Goal: Task Accomplishment & Management: Manage account settings

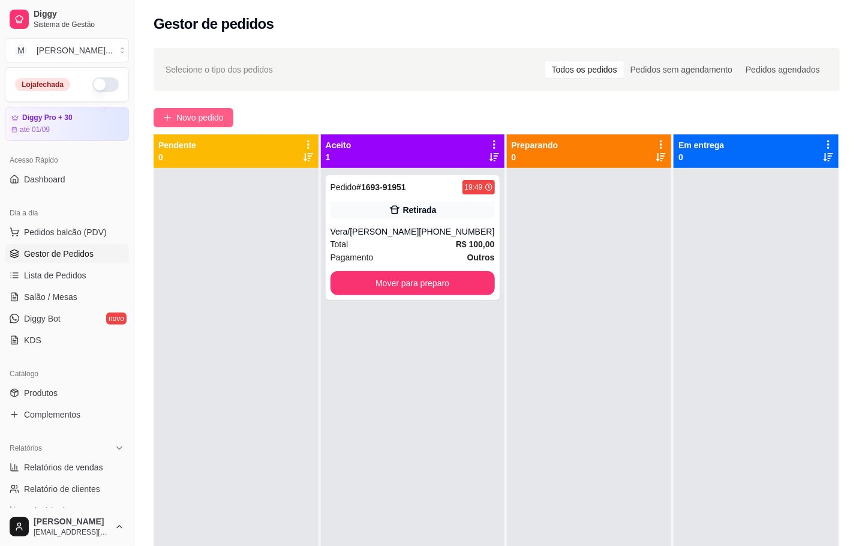
click at [220, 117] on span "Novo pedido" at bounding box center [199, 117] width 47 height 13
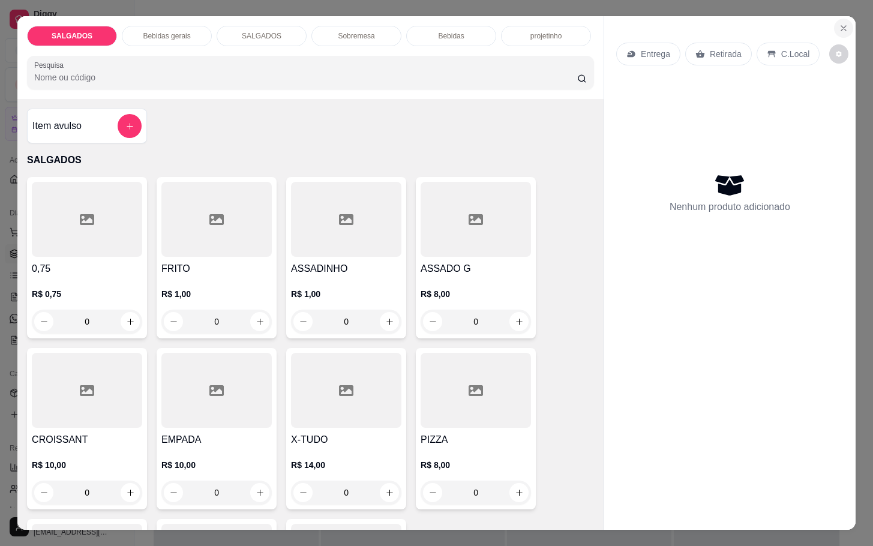
click at [834, 27] on button "Close" at bounding box center [843, 28] width 19 height 19
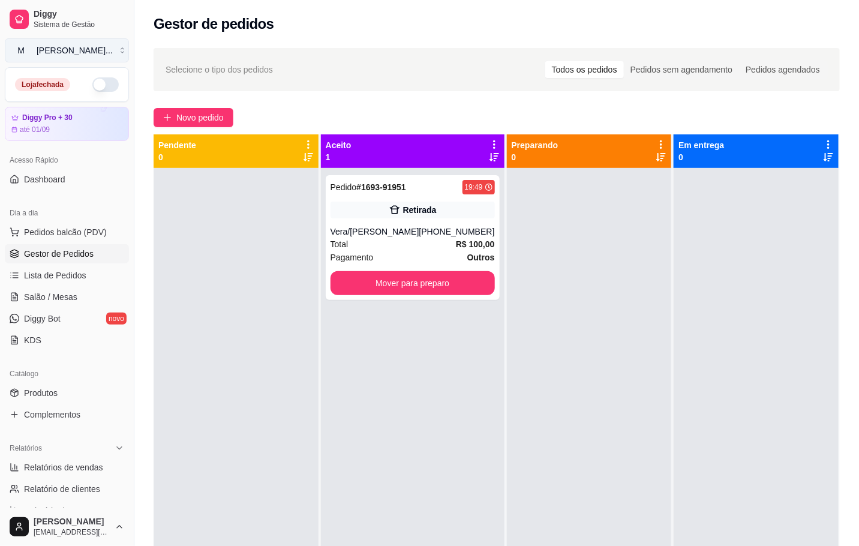
click at [101, 51] on button "M [PERSON_NAME] ..." at bounding box center [67, 50] width 124 height 24
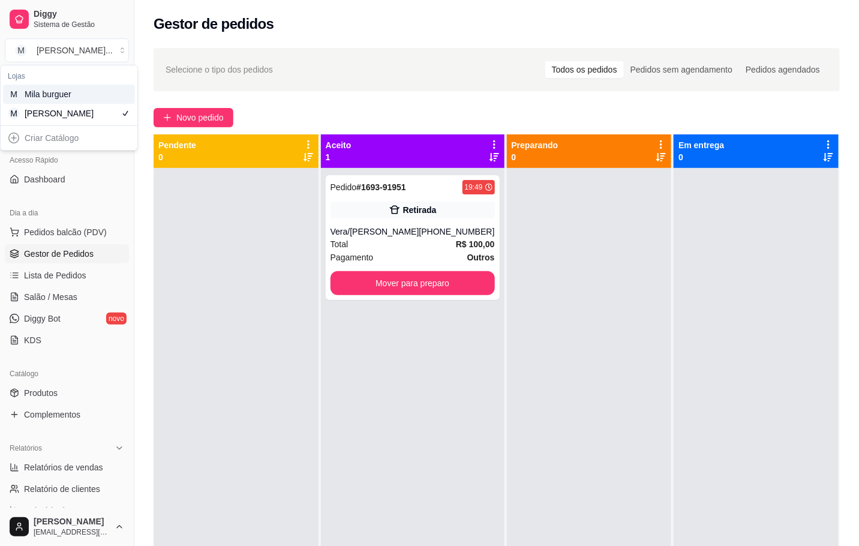
click at [103, 94] on div "M Mila burguer" at bounding box center [69, 94] width 132 height 19
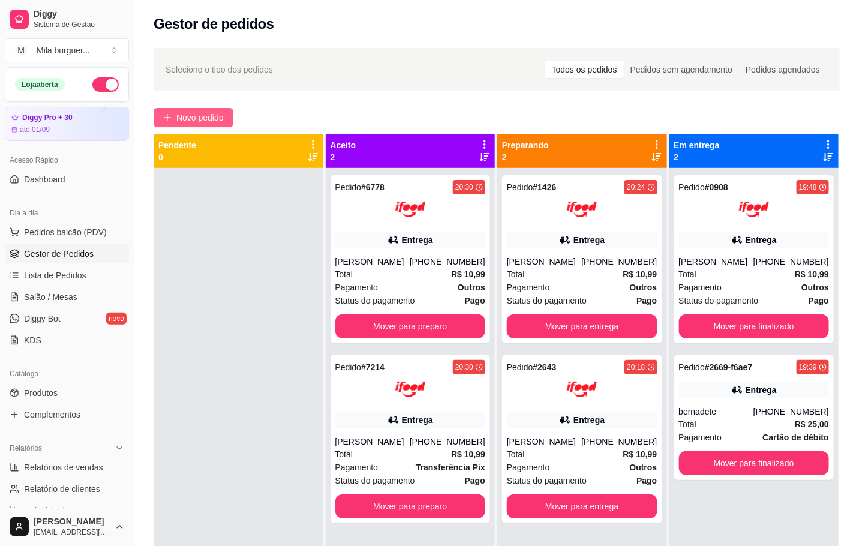
click at [214, 119] on span "Novo pedido" at bounding box center [199, 117] width 47 height 13
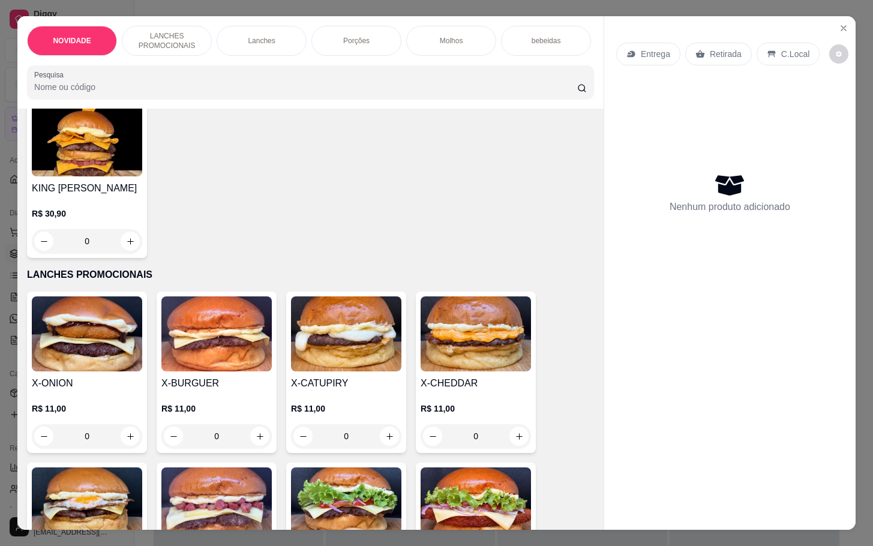
scroll to position [270, 0]
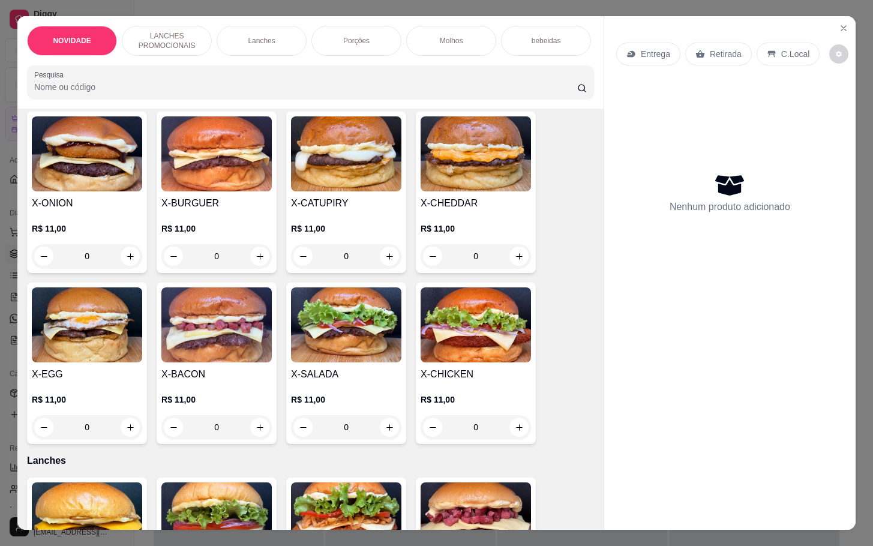
click at [254, 434] on div "0" at bounding box center [216, 427] width 110 height 24
click at [255, 434] on div "0" at bounding box center [216, 427] width 110 height 24
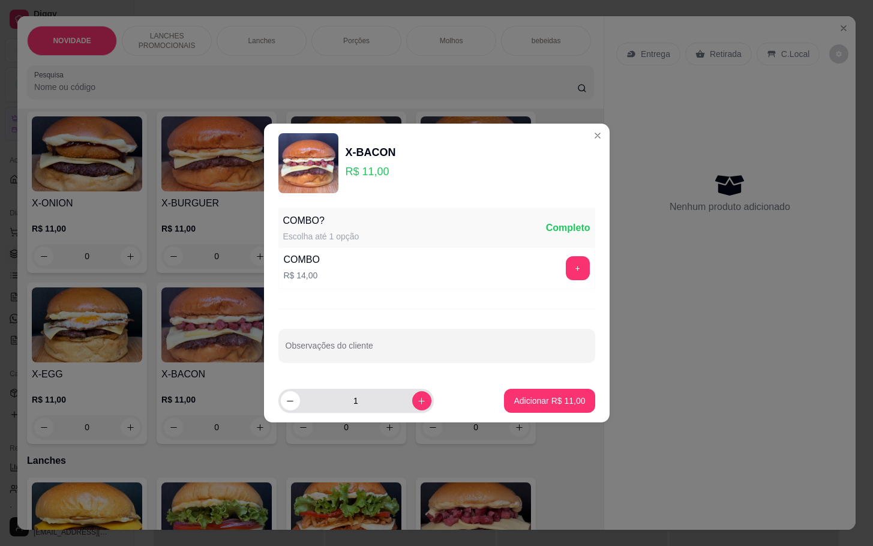
click at [422, 402] on div "1" at bounding box center [355, 401] width 155 height 24
click at [417, 403] on icon "increase-product-quantity" at bounding box center [421, 400] width 9 height 9
type input "2"
click at [555, 399] on p "Adicionar R$ 22,00" at bounding box center [550, 400] width 70 height 11
type input "2"
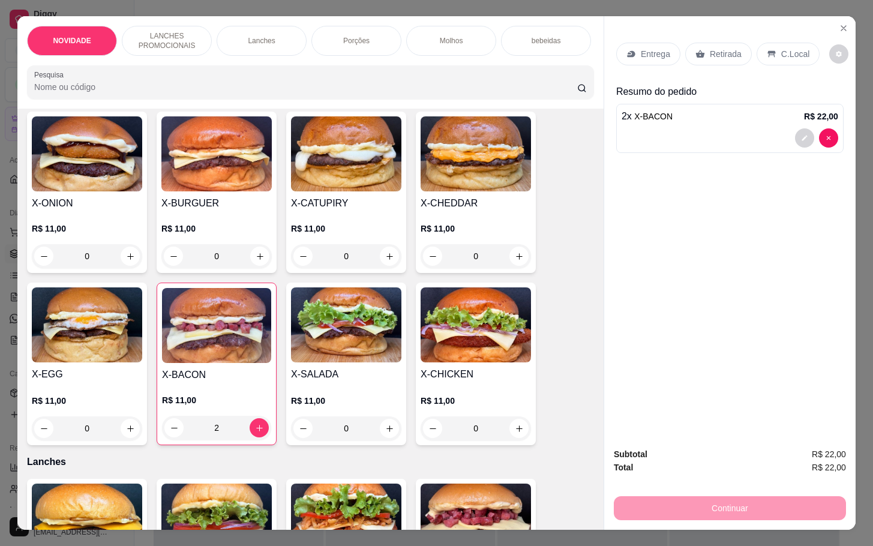
click at [732, 48] on p "Retirada" at bounding box center [725, 54] width 32 height 12
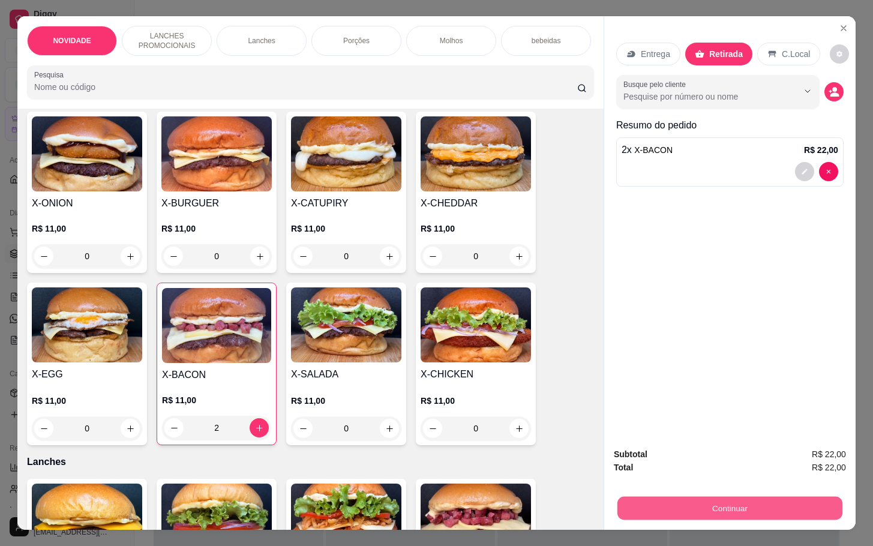
click at [702, 502] on button "Continuar" at bounding box center [729, 507] width 225 height 23
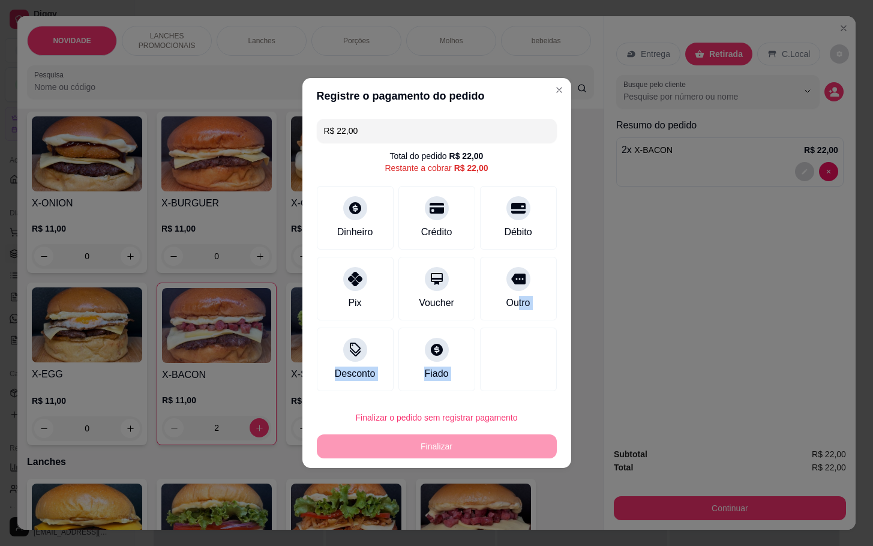
drag, startPoint x: 506, startPoint y: 308, endPoint x: 547, endPoint y: 342, distance: 53.7
click at [547, 342] on div "R$ 22,00 Total do pedido R$ 22,00 Restante a cobrar R$ 22,00 Dinheiro Crédito D…" at bounding box center [436, 255] width 269 height 282
click at [459, 436] on div "Finalizar o pedido sem registrar pagamento Finalizar" at bounding box center [437, 431] width 240 height 53
click at [505, 286] on div at bounding box center [518, 275] width 26 height 26
type input "R$ 0,00"
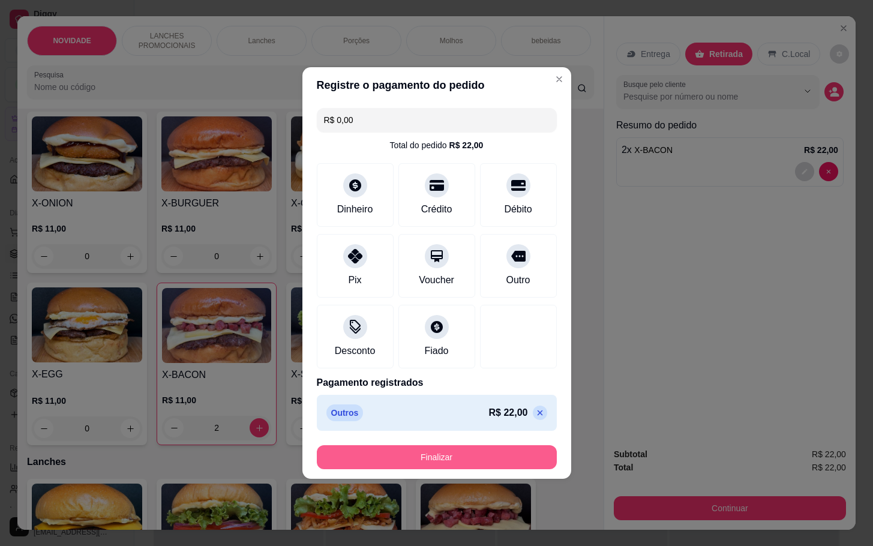
click at [475, 448] on button "Finalizar" at bounding box center [437, 457] width 240 height 24
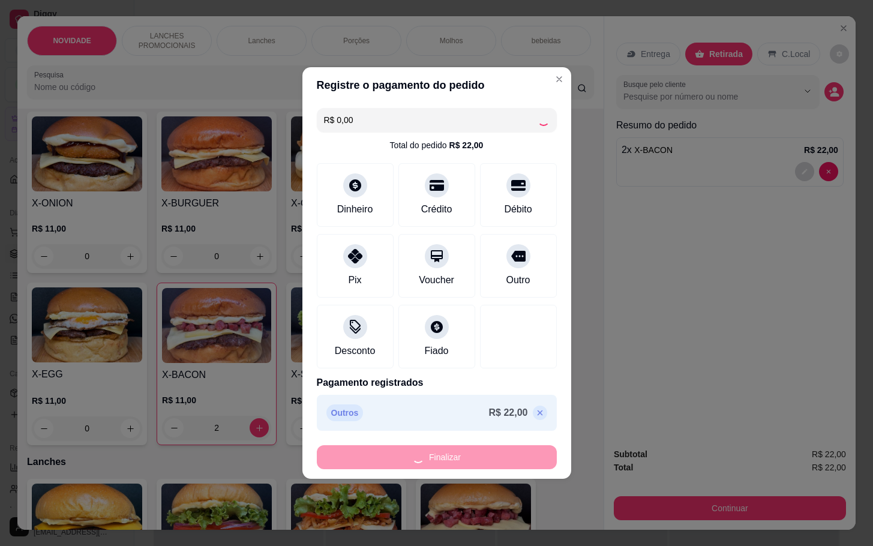
type input "0"
type input "-R$ 22,00"
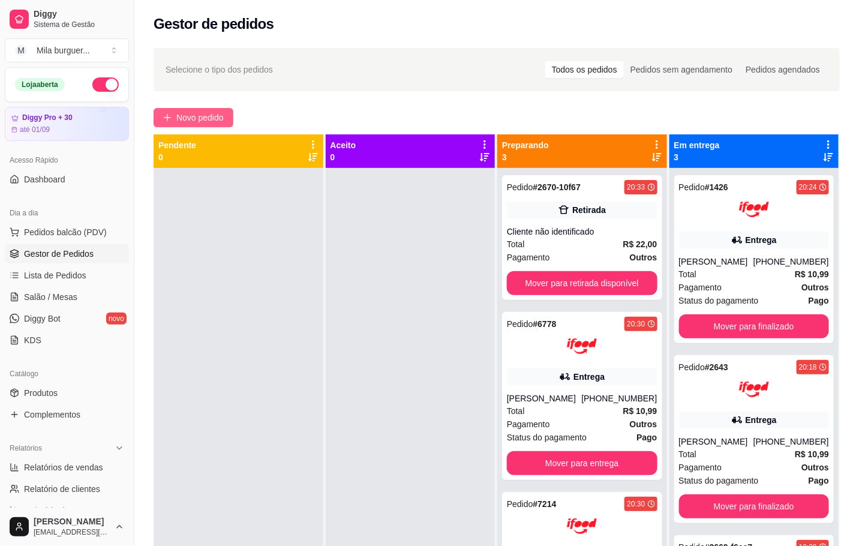
click at [195, 114] on span "Novo pedido" at bounding box center [199, 117] width 47 height 13
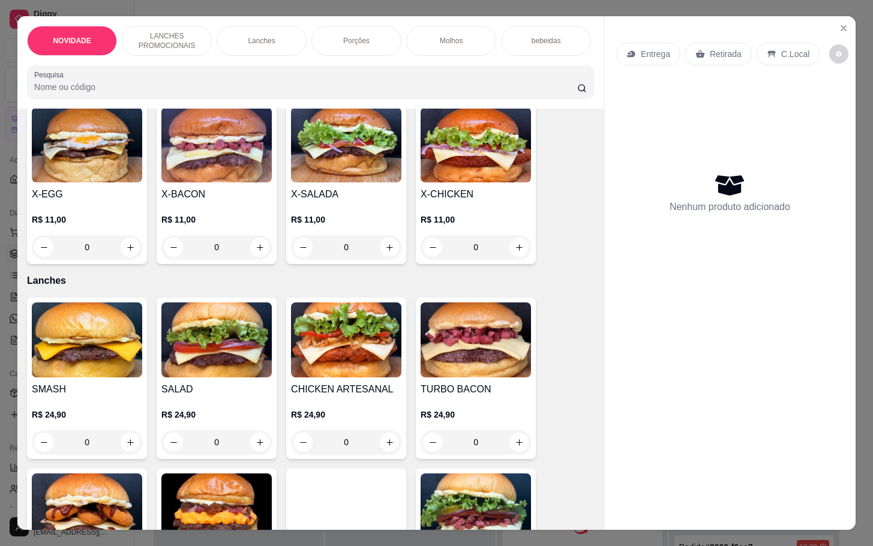
scroll to position [360, 0]
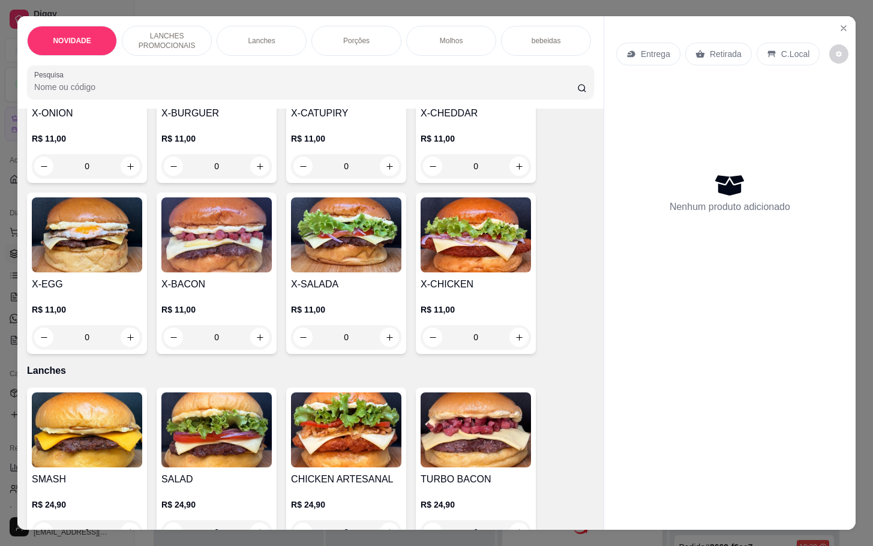
click at [380, 346] on div "0" at bounding box center [346, 337] width 110 height 24
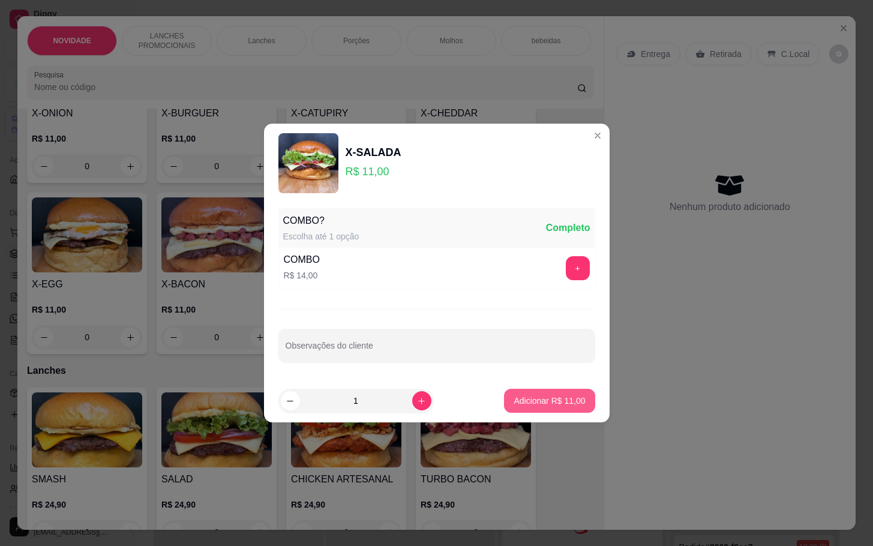
click at [538, 404] on p "Adicionar R$ 11,00" at bounding box center [548, 401] width 71 height 12
type input "1"
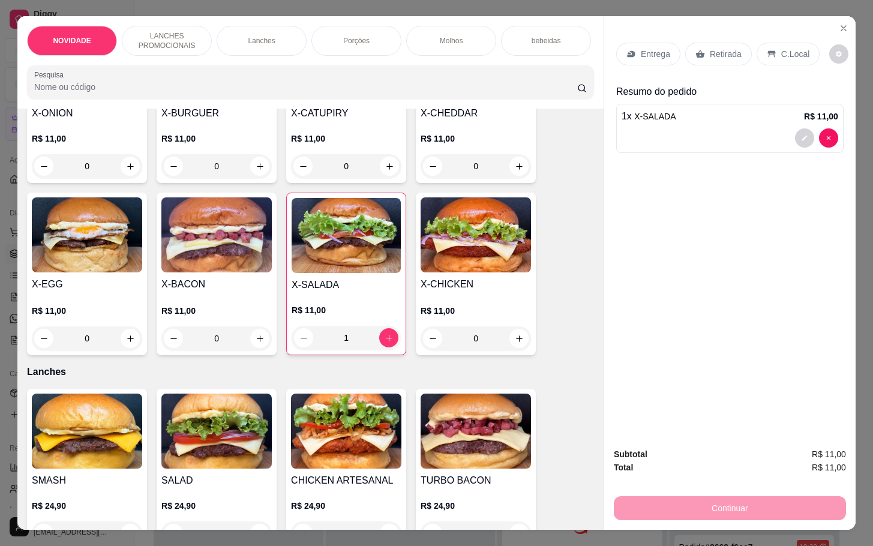
scroll to position [270, 0]
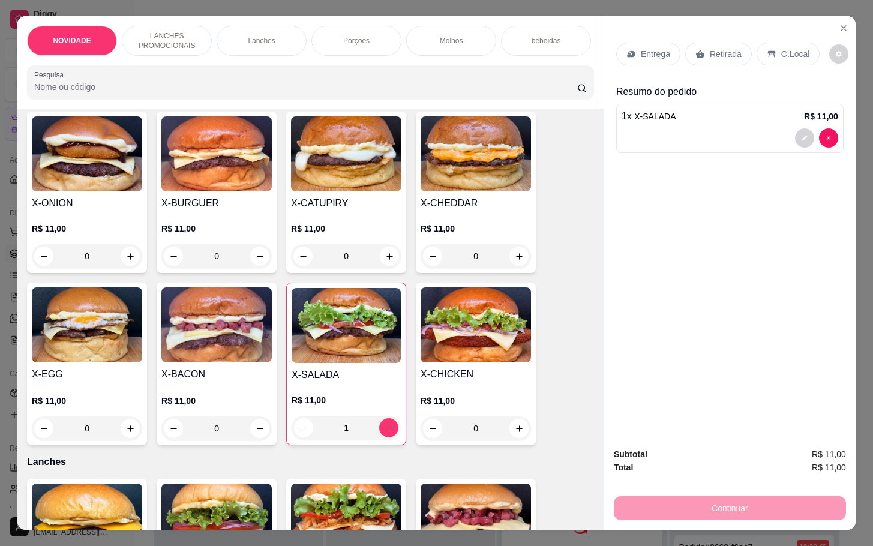
click at [387, 436] on div "1" at bounding box center [345, 428] width 109 height 24
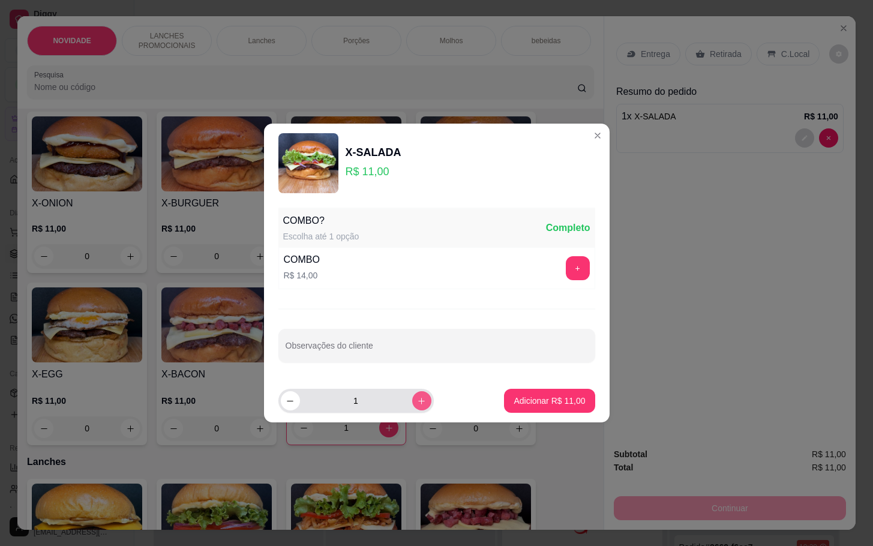
click at [417, 403] on icon "increase-product-quantity" at bounding box center [421, 400] width 9 height 9
type input "2"
click at [522, 408] on button "Adicionar R$ 22,00" at bounding box center [549, 401] width 91 height 24
type input "3"
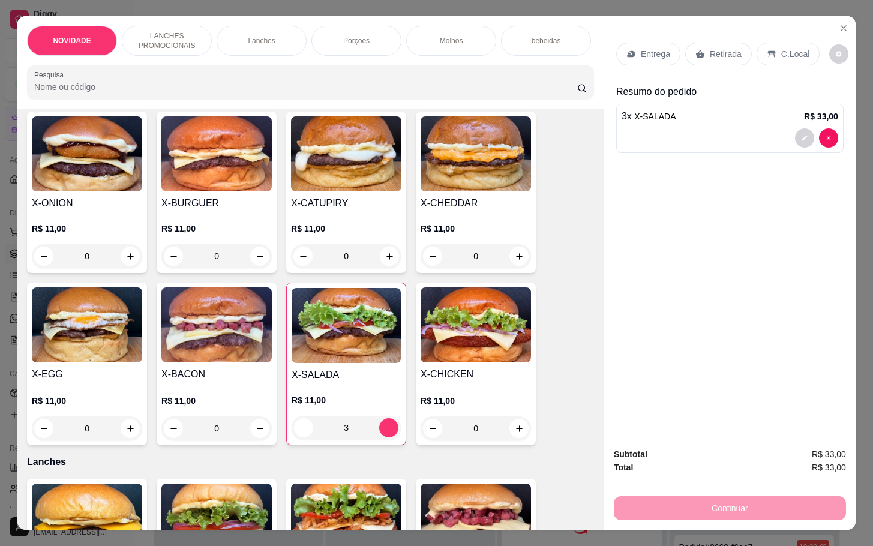
click at [306, 432] on div "3" at bounding box center [345, 428] width 109 height 24
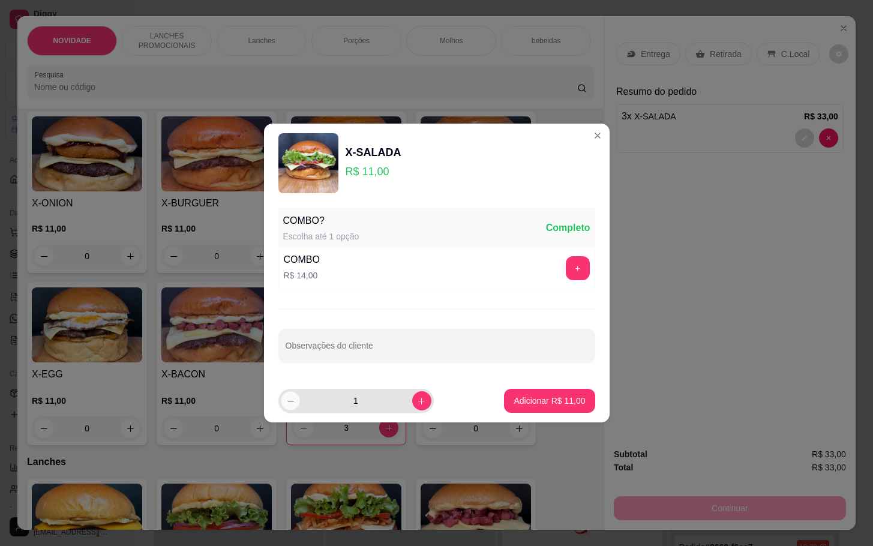
click at [287, 404] on icon "decrease-product-quantity" at bounding box center [289, 400] width 9 height 9
type input "0"
click at [550, 382] on footer "0 Adicionar R$ 0,00" at bounding box center [436, 400] width 345 height 43
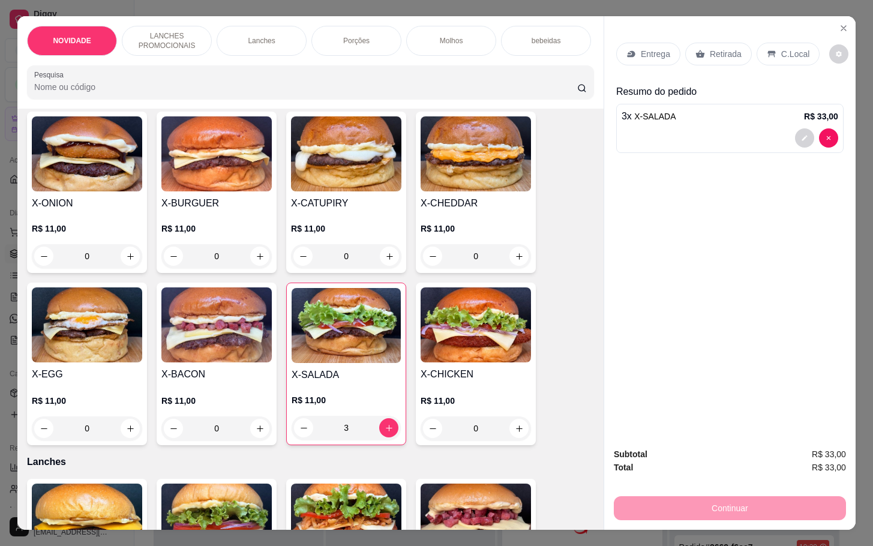
click at [689, 109] on div "3 x X-SALADA R$ 33,00" at bounding box center [729, 116] width 216 height 14
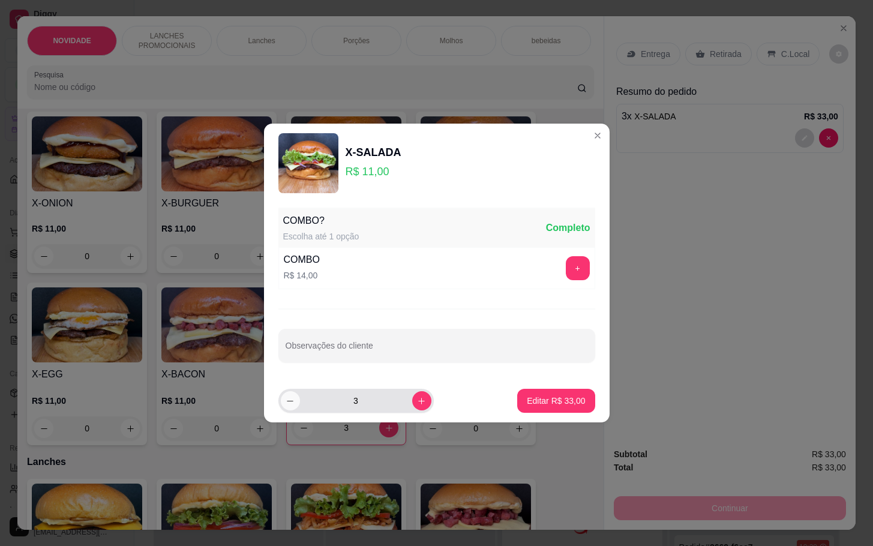
click at [292, 398] on icon "decrease-product-quantity" at bounding box center [289, 400] width 9 height 9
type input "2"
click at [535, 399] on p "Editar R$ 22,00" at bounding box center [556, 400] width 56 height 11
type input "2"
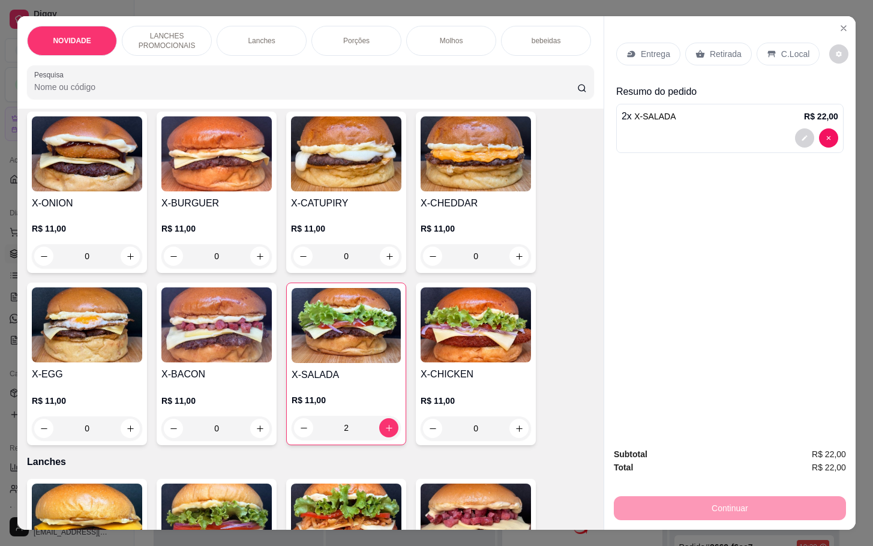
scroll to position [0, 0]
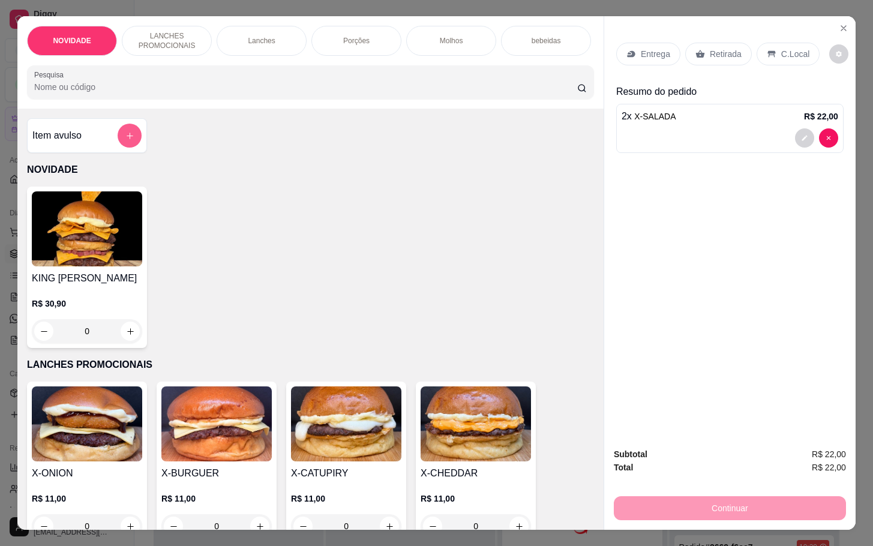
click at [125, 139] on icon "add-separate-item" at bounding box center [129, 135] width 9 height 9
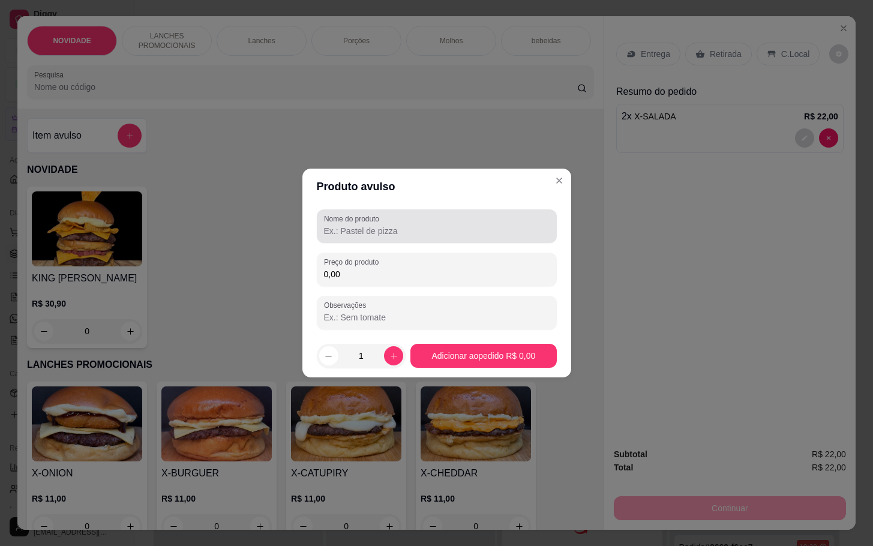
click at [398, 225] on input "Nome do produto" at bounding box center [436, 231] width 225 height 12
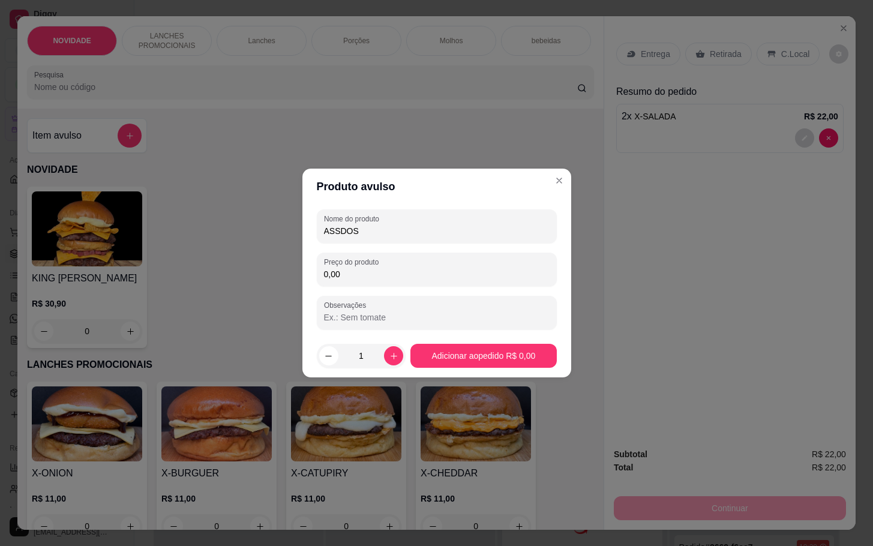
click at [342, 229] on input "ASSDOS" at bounding box center [436, 231] width 225 height 12
click at [337, 229] on input "ASSDOS" at bounding box center [436, 231] width 225 height 12
type input "ASSADOS"
click at [387, 261] on div "0,00" at bounding box center [436, 269] width 225 height 24
drag, startPoint x: 402, startPoint y: 270, endPoint x: 420, endPoint y: 292, distance: 28.6
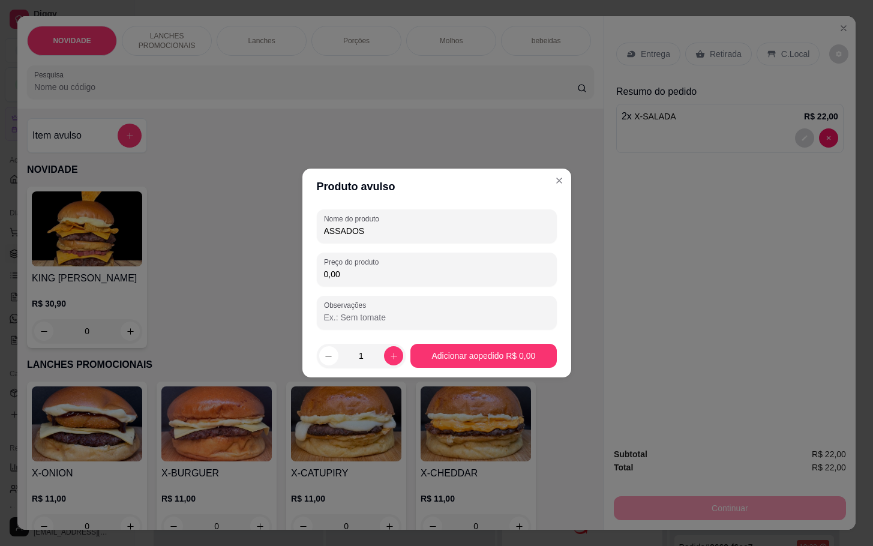
click at [420, 290] on div "Nome do produto ASSADOS Preço do produto 0,00 Observações" at bounding box center [437, 269] width 240 height 120
drag, startPoint x: 412, startPoint y: 278, endPoint x: 418, endPoint y: 279, distance: 6.1
click at [414, 278] on input "0,00" at bounding box center [436, 274] width 225 height 12
type input "5,00"
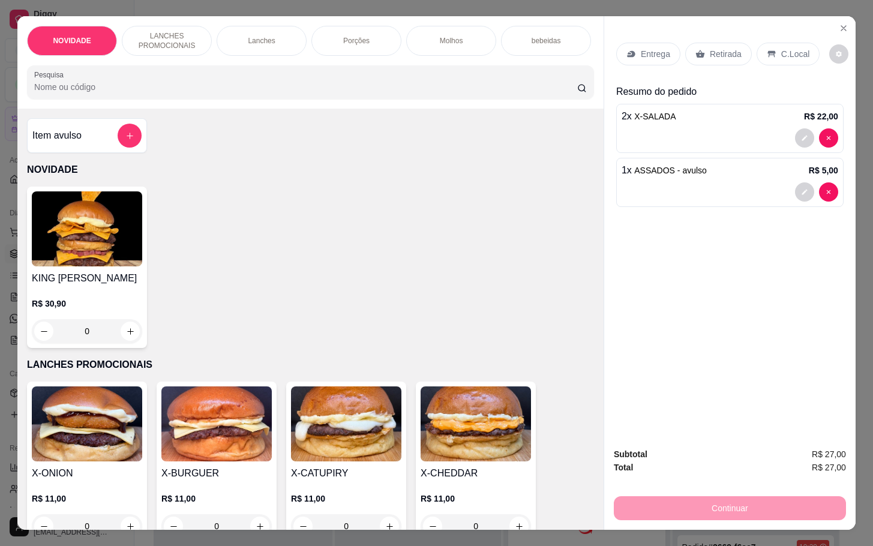
click at [349, 26] on div "Porções" at bounding box center [356, 41] width 90 height 30
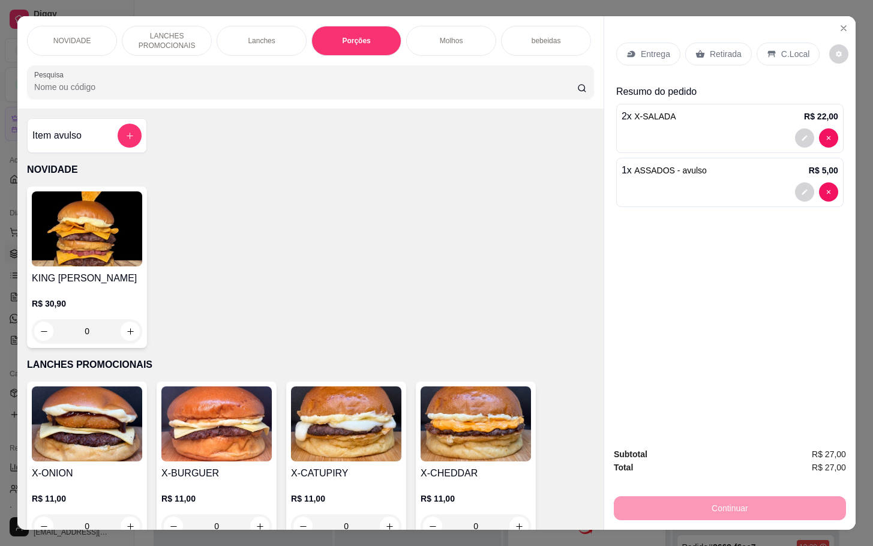
scroll to position [29, 0]
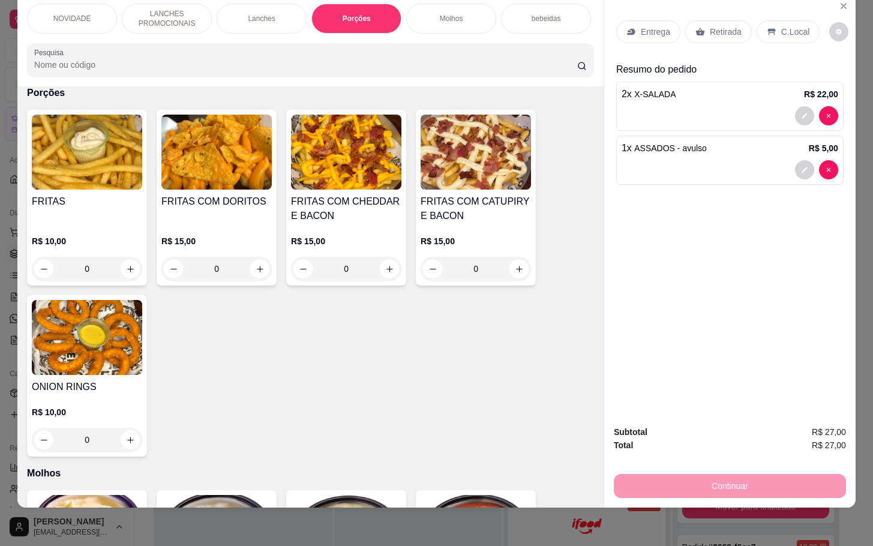
click at [130, 434] on div "0" at bounding box center [87, 440] width 110 height 24
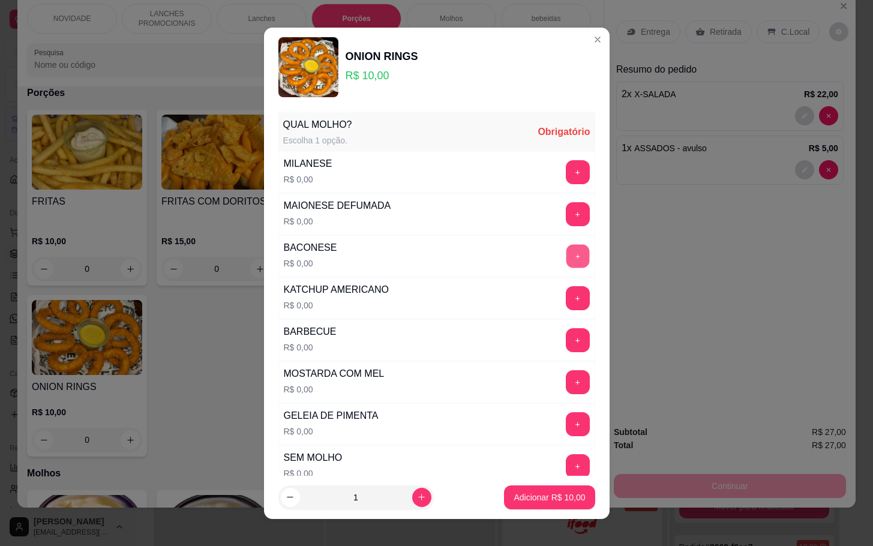
click at [565, 256] on button "+" at bounding box center [576, 255] width 23 height 23
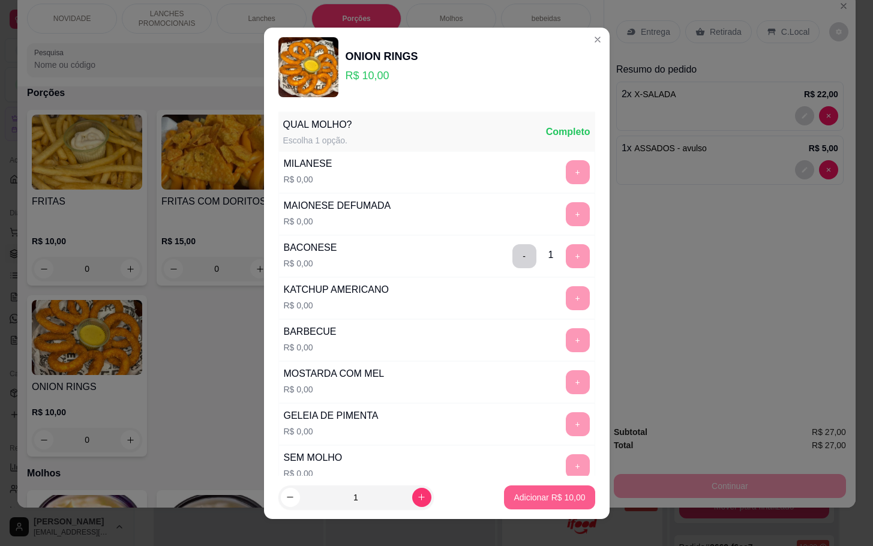
click at [529, 495] on p "Adicionar R$ 10,00" at bounding box center [548, 497] width 71 height 12
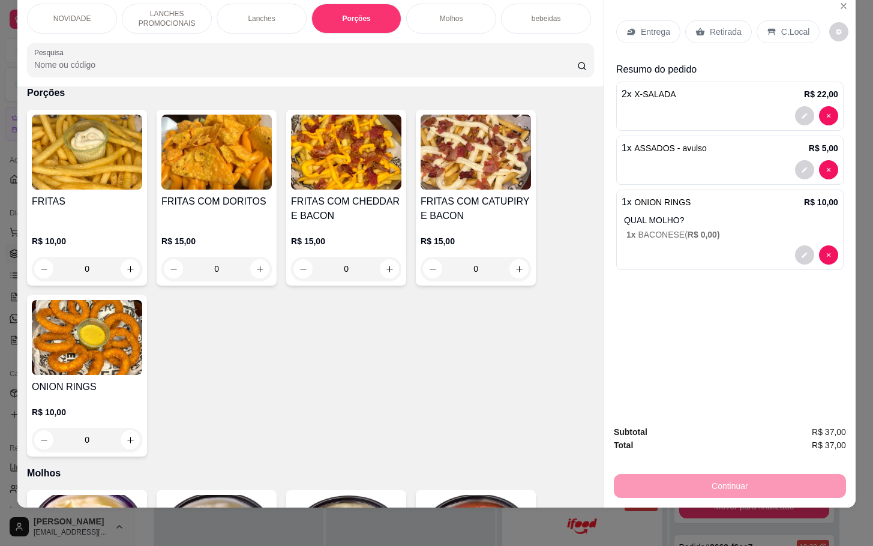
click at [726, 26] on p "Retirada" at bounding box center [725, 32] width 32 height 12
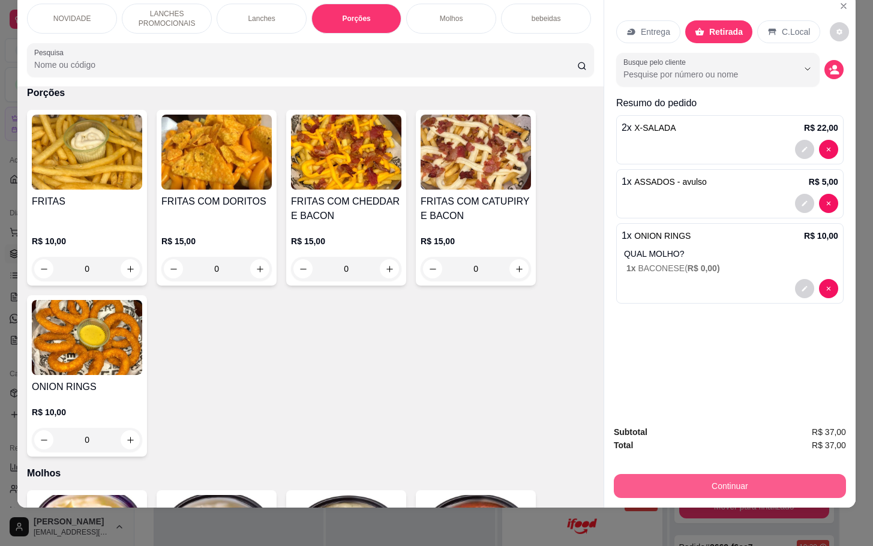
click at [714, 474] on button "Continuar" at bounding box center [729, 486] width 232 height 24
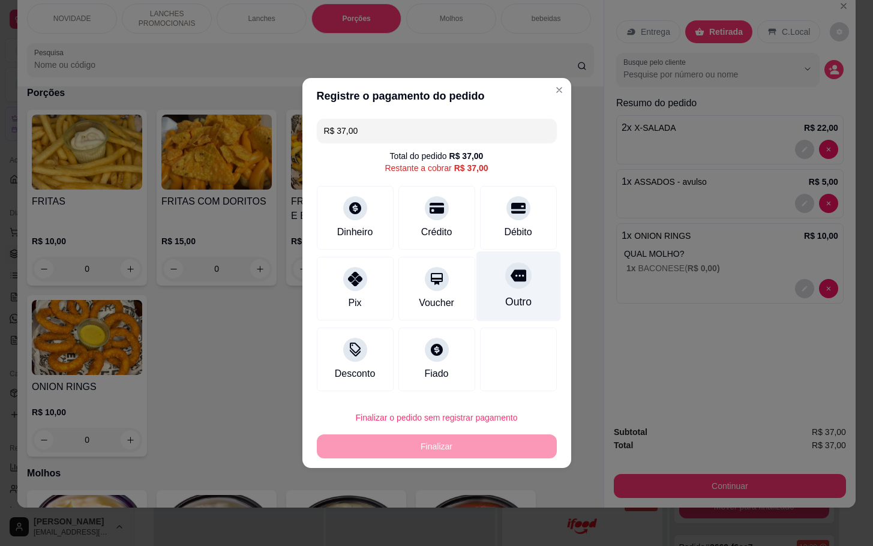
click at [504, 299] on div "Outro" at bounding box center [517, 302] width 26 height 16
type input "R$ 0,00"
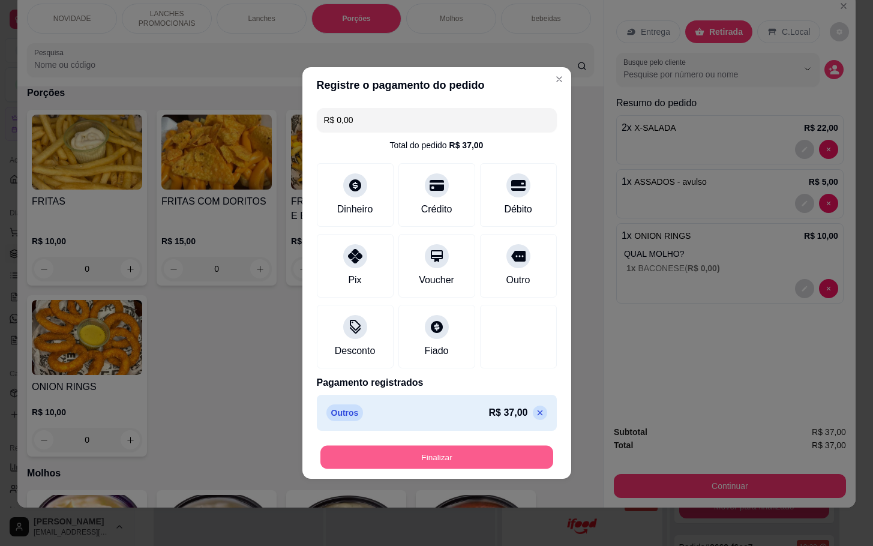
click at [499, 443] on footer "Finalizar" at bounding box center [436, 456] width 269 height 43
click at [428, 459] on button "Finalizar" at bounding box center [436, 457] width 233 height 23
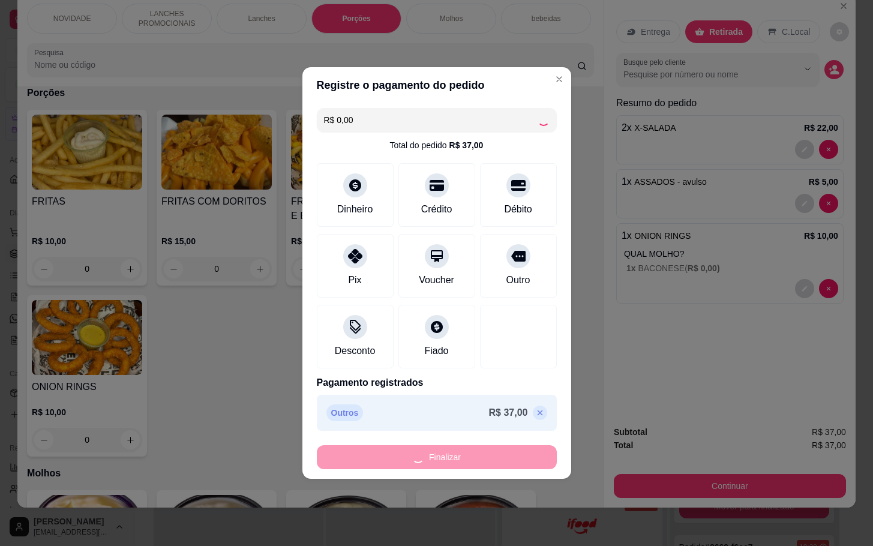
type input "0"
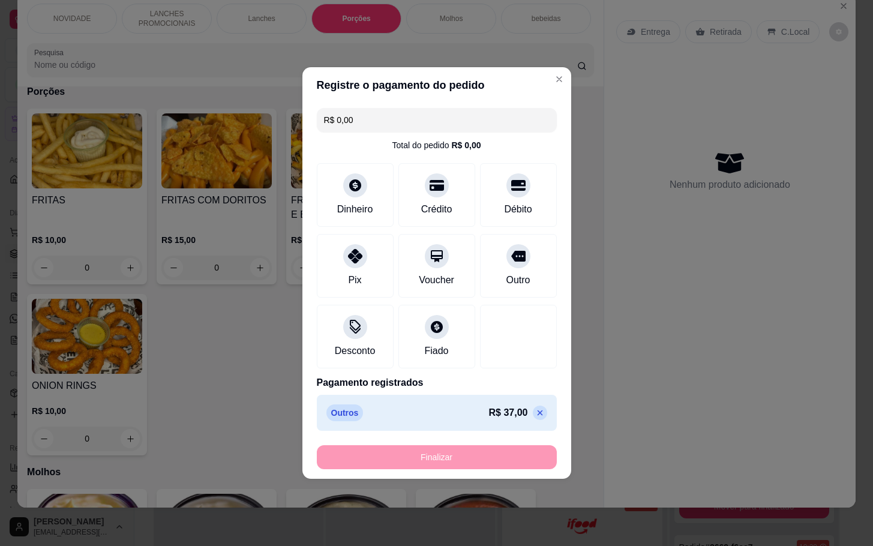
type input "-R$ 37,00"
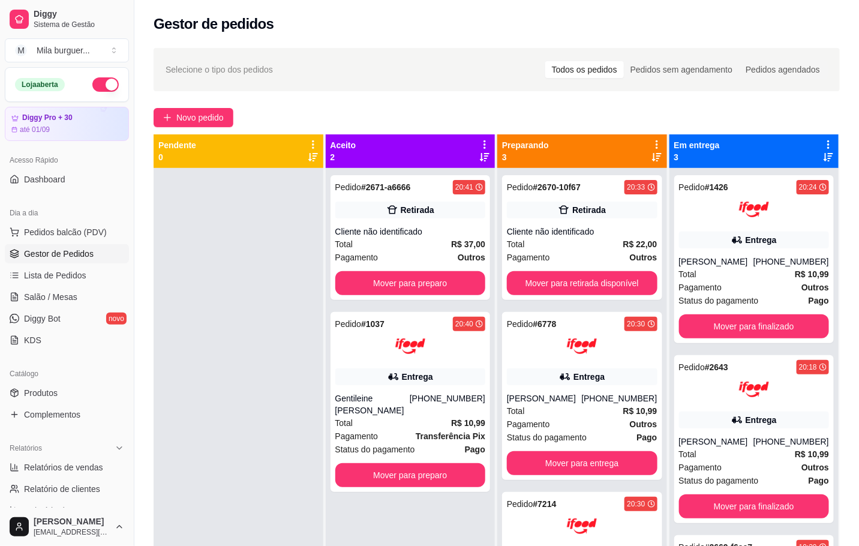
click at [296, 292] on div at bounding box center [239, 441] width 170 height 546
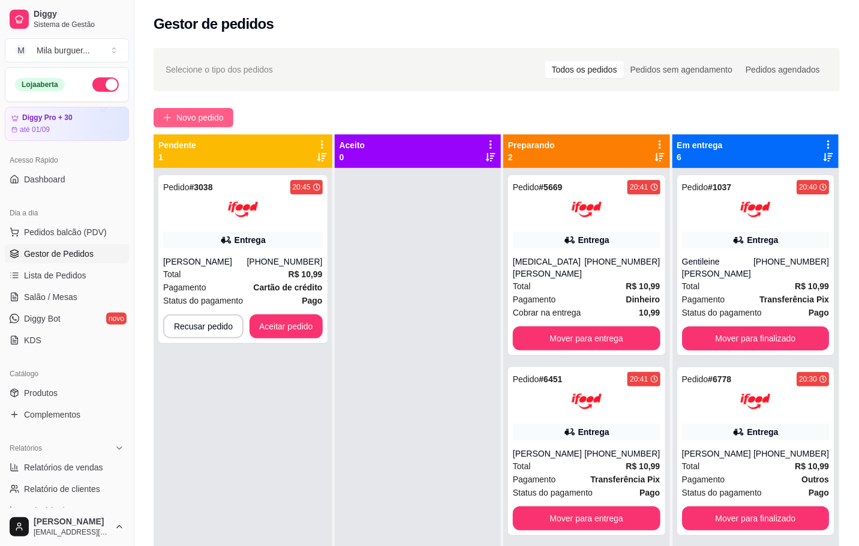
click at [216, 119] on span "Novo pedido" at bounding box center [199, 117] width 47 height 13
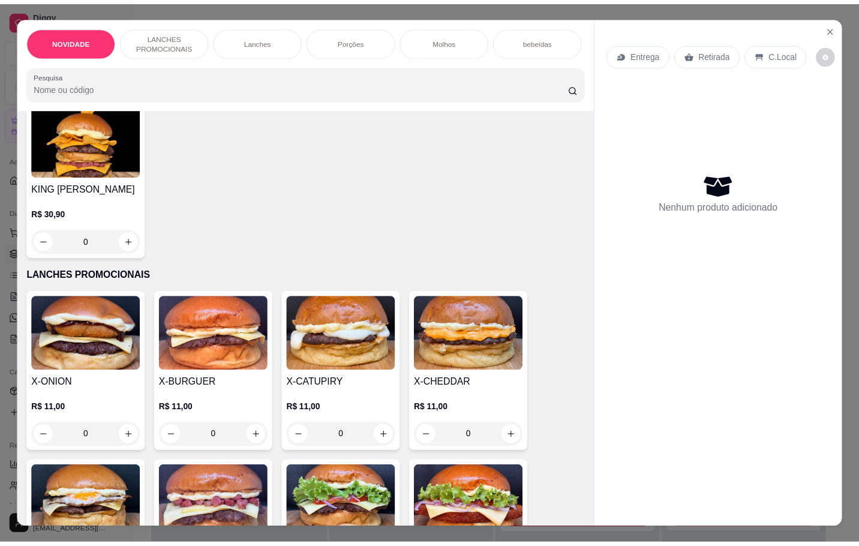
scroll to position [450, 0]
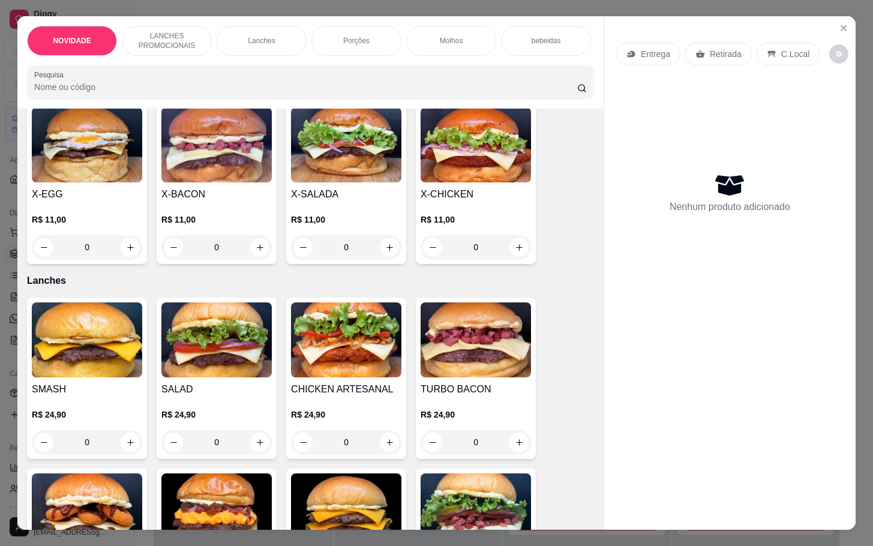
click at [254, 250] on div "0" at bounding box center [216, 247] width 110 height 24
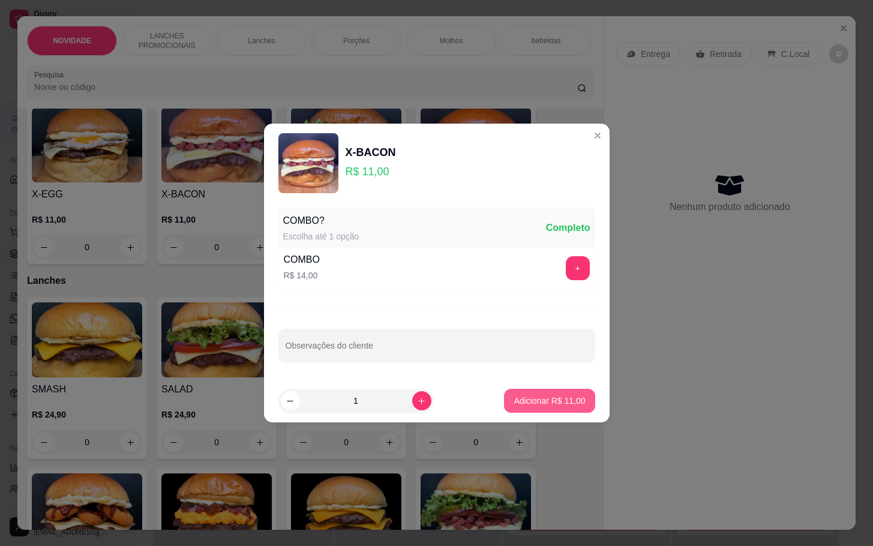
click at [522, 405] on p "Adicionar R$ 11,00" at bounding box center [548, 401] width 71 height 12
type input "1"
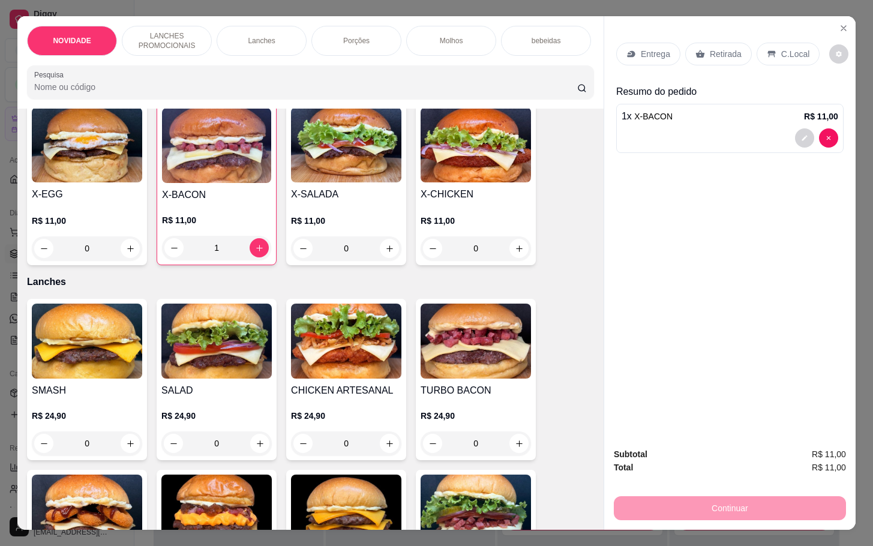
drag, startPoint x: 720, startPoint y: 13, endPoint x: 716, endPoint y: 26, distance: 13.3
click at [721, 16] on div "Entrega Retirada C.Local Resumo do pedido 1 x X-BACON R$ 11,00" at bounding box center [729, 226] width 251 height 421
drag, startPoint x: 711, startPoint y: 42, endPoint x: 682, endPoint y: 151, distance: 112.9
click at [716, 48] on p "Retirada" at bounding box center [725, 54] width 32 height 12
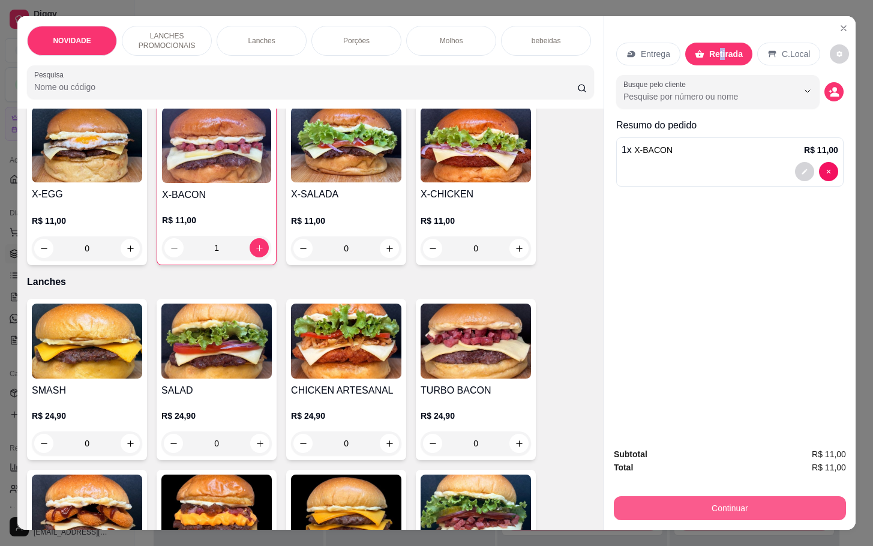
click at [693, 503] on button "Continuar" at bounding box center [729, 508] width 232 height 24
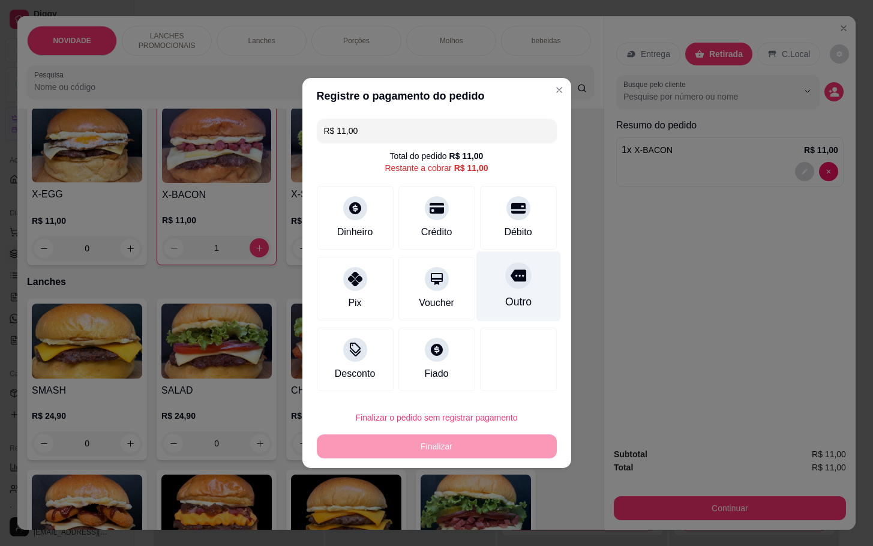
click at [504, 306] on div "Outro" at bounding box center [517, 302] width 26 height 16
type input "R$ 0,00"
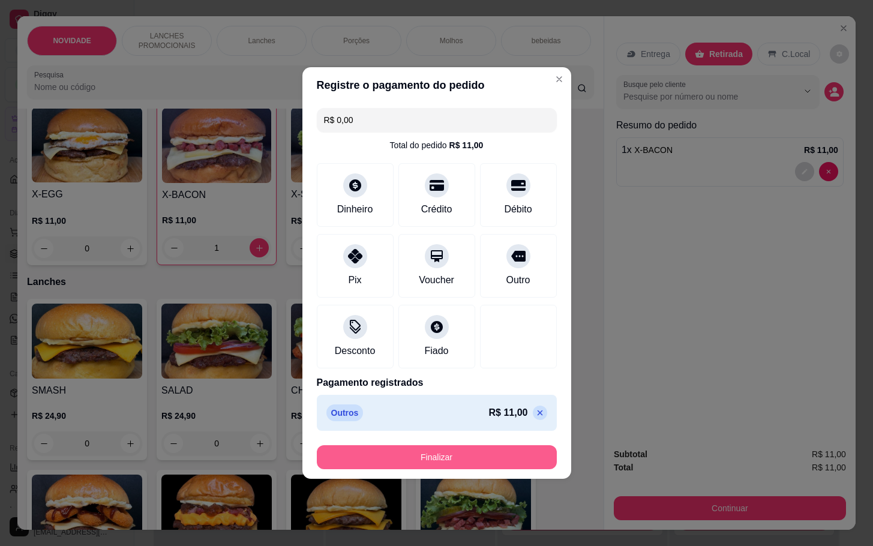
click at [499, 450] on button "Finalizar" at bounding box center [437, 457] width 240 height 24
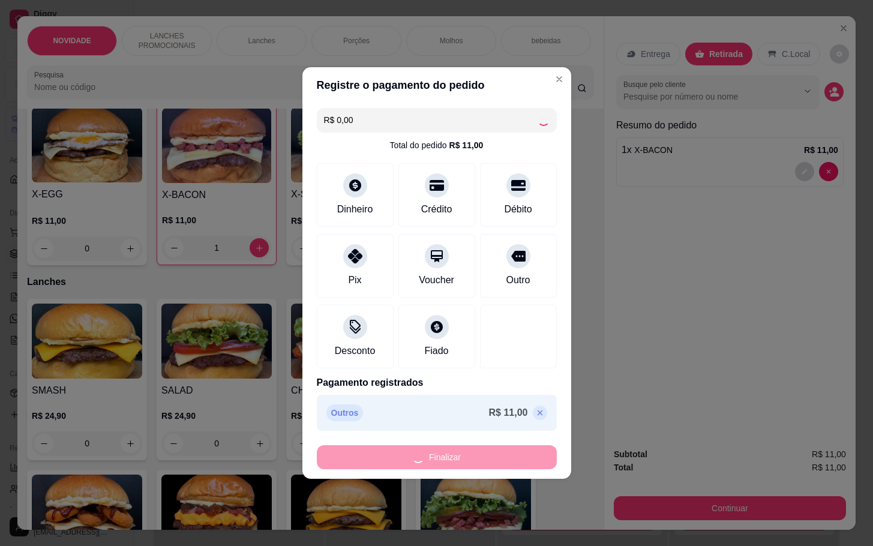
type input "0"
type input "-R$ 11,00"
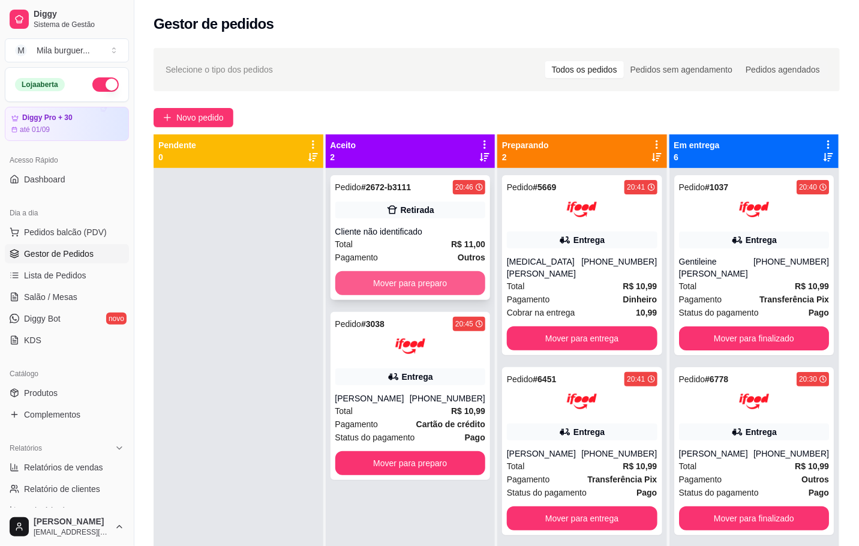
click at [375, 282] on button "Mover para preparo" at bounding box center [410, 283] width 151 height 24
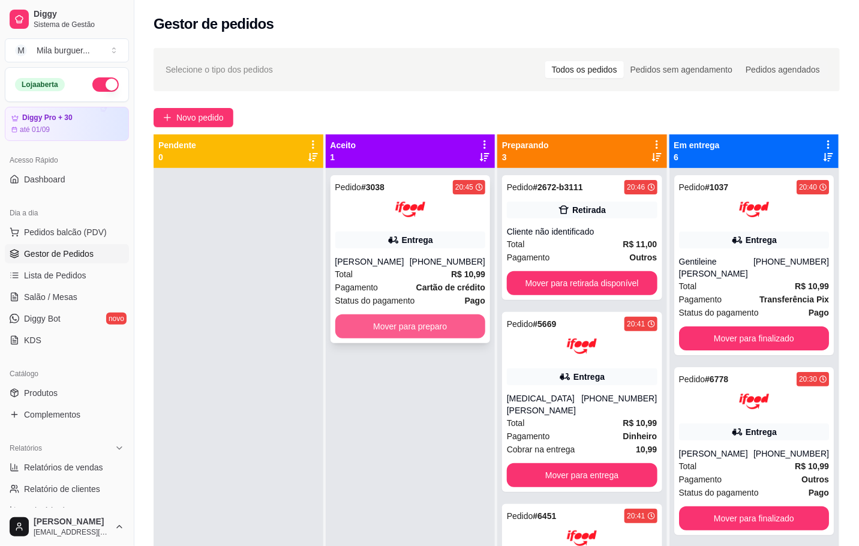
click at [389, 324] on button "Mover para preparo" at bounding box center [410, 326] width 151 height 24
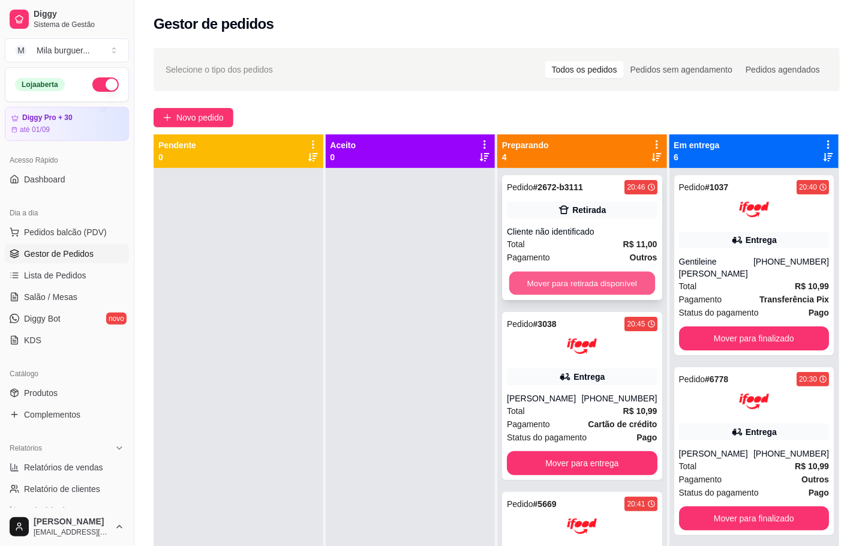
click at [590, 281] on button "Mover para retirada disponível" at bounding box center [582, 283] width 146 height 23
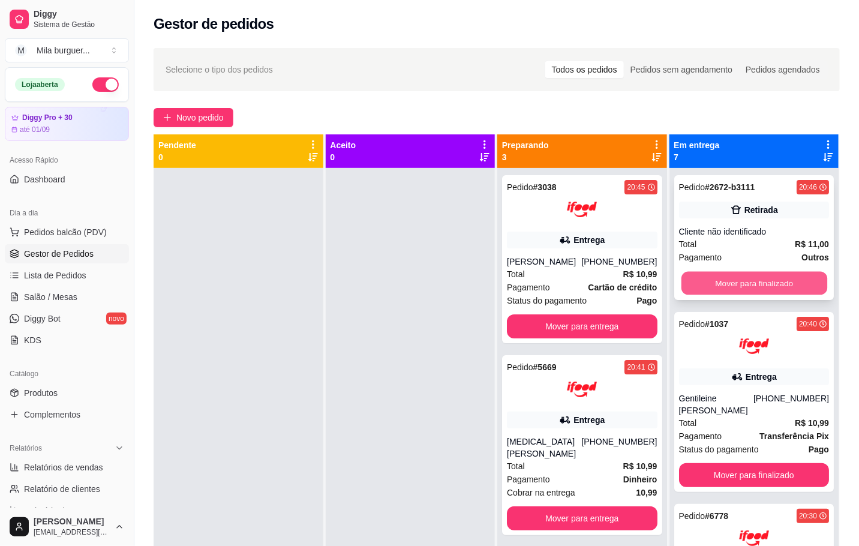
click at [729, 279] on button "Mover para finalizado" at bounding box center [754, 283] width 146 height 23
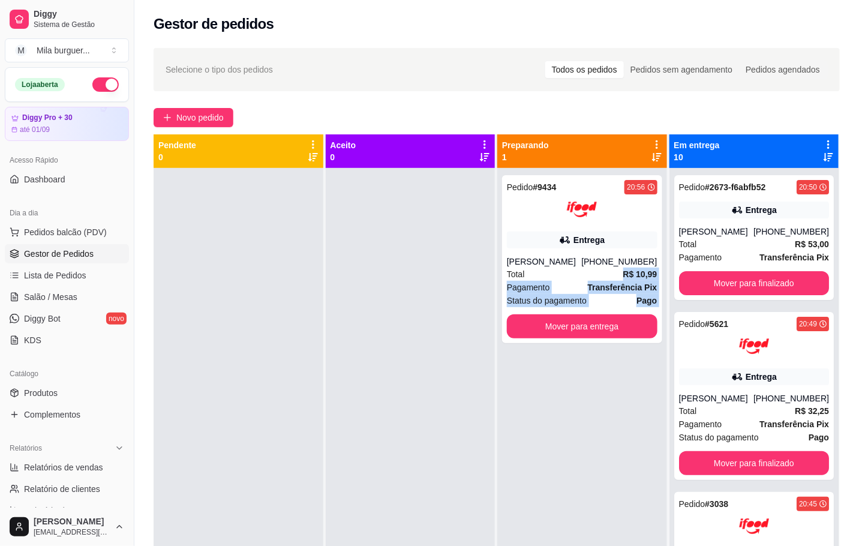
click at [515, 445] on div "Pedido # 9434 20:56 Entrega [PERSON_NAME] [PHONE_NUMBER] Total R$ 10,99 Pagamen…" at bounding box center [582, 441] width 170 height 546
click at [113, 59] on button "M Mila burguer ..." at bounding box center [67, 50] width 124 height 24
click at [97, 119] on div "M Mila Salgados" at bounding box center [69, 113] width 132 height 19
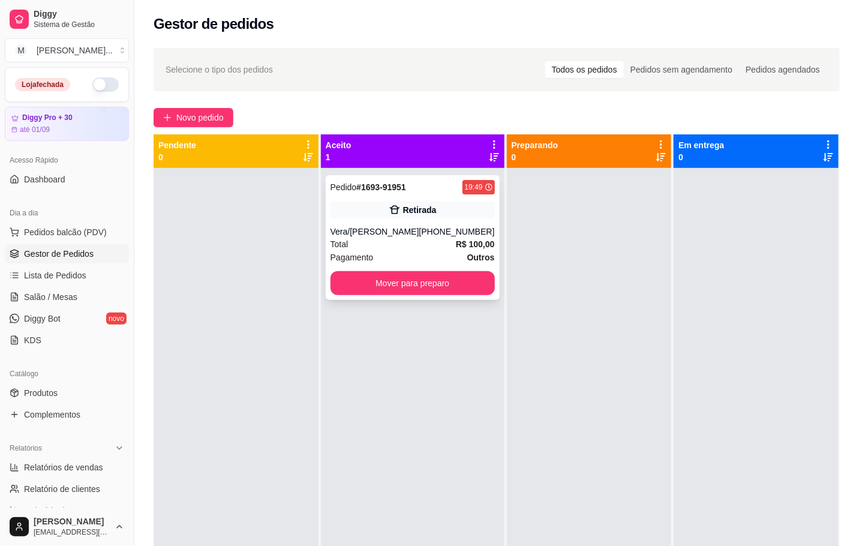
click at [360, 223] on div "Pedido # 1693-91951 19:49 Retirada Vera/[PERSON_NAME] [PHONE_NUMBER] Total R$ 1…" at bounding box center [413, 237] width 174 height 125
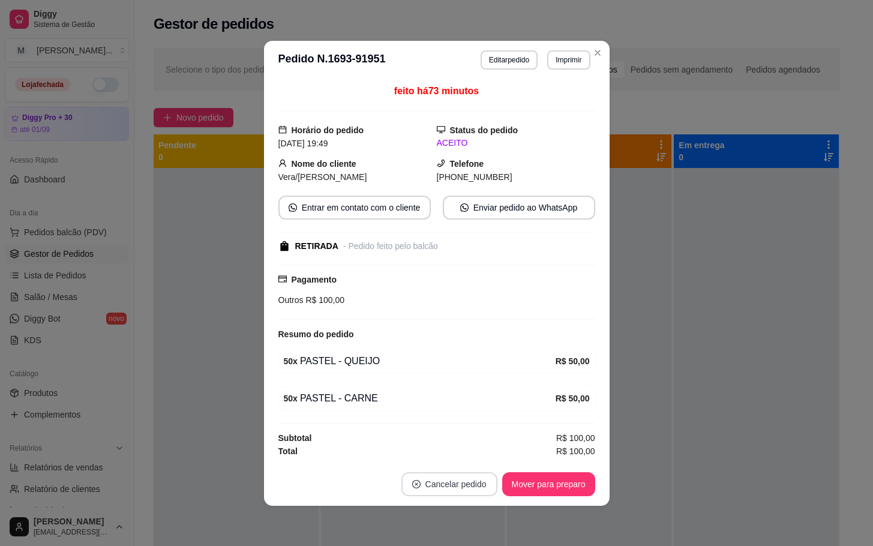
click at [468, 483] on button "Cancelar pedido" at bounding box center [449, 484] width 96 height 24
click at [472, 453] on button "Sim" at bounding box center [476, 457] width 48 height 24
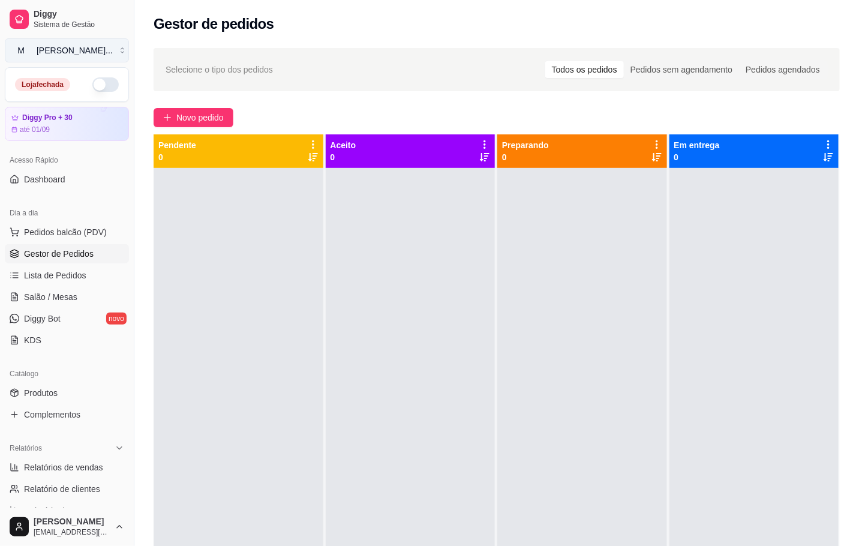
click at [110, 49] on button "M [PERSON_NAME] ..." at bounding box center [67, 50] width 124 height 24
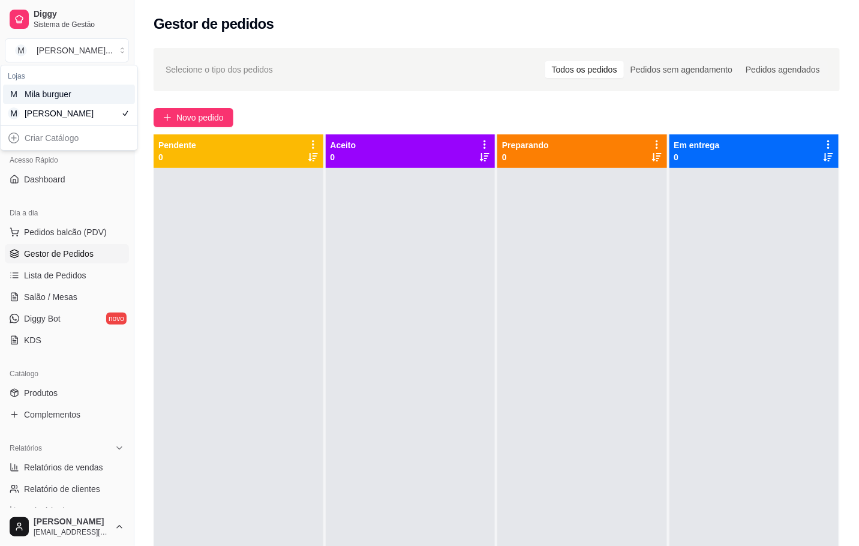
click at [97, 89] on div "M Mila burguer" at bounding box center [69, 94] width 132 height 19
